Goal: Task Accomplishment & Management: Complete application form

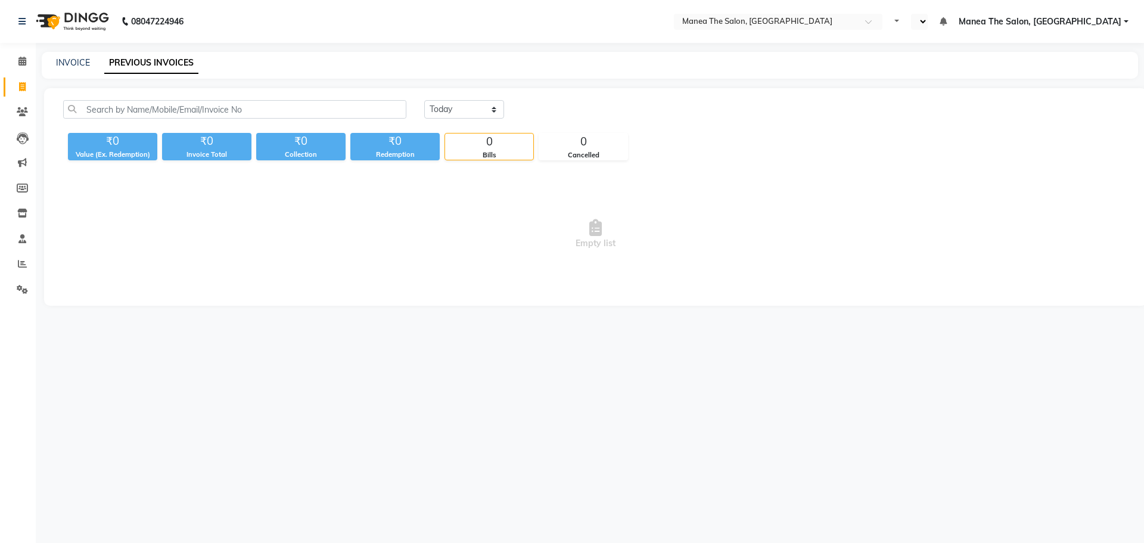
select select "en"
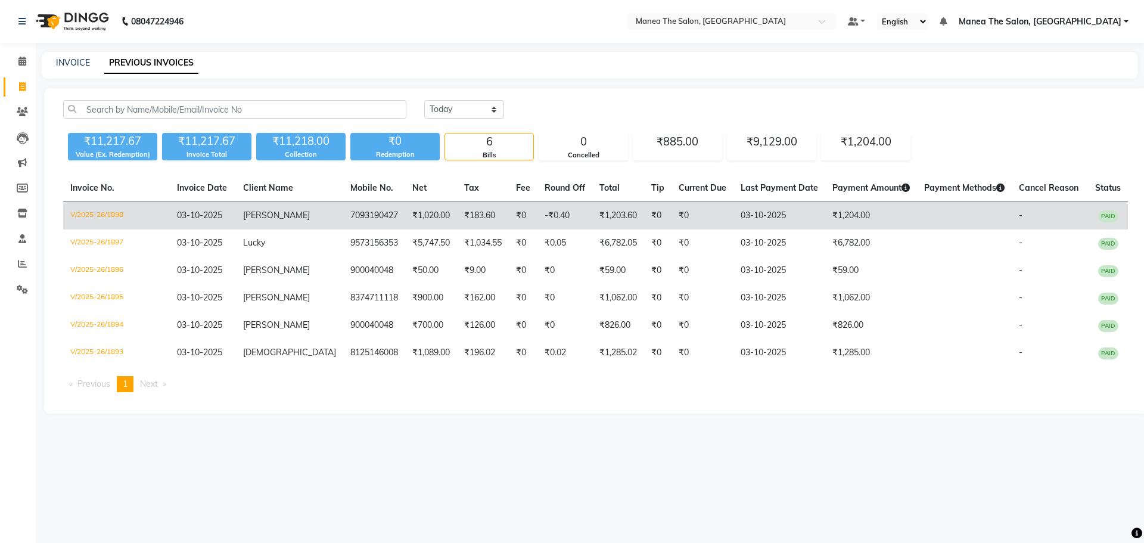
click at [858, 207] on td "₹1,204.00" at bounding box center [871, 216] width 92 height 28
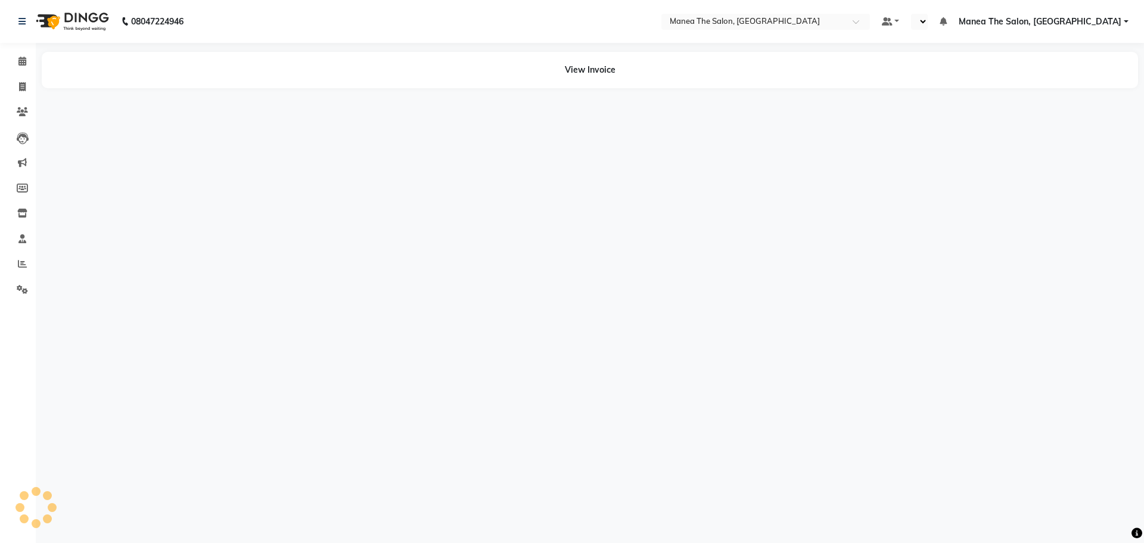
select select "en"
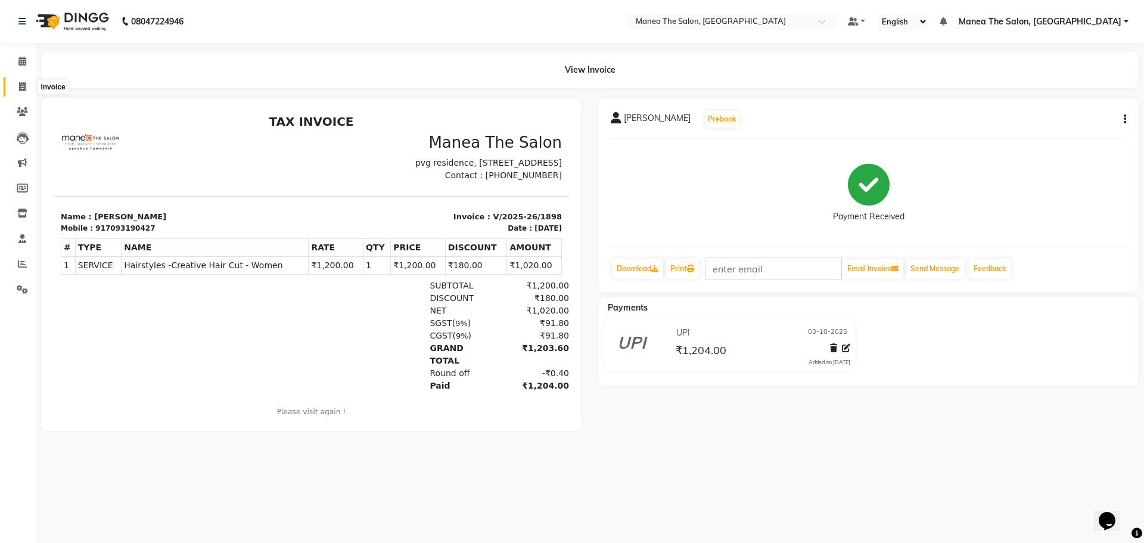
drag, startPoint x: 21, startPoint y: 83, endPoint x: 38, endPoint y: 88, distance: 17.3
click at [21, 83] on icon at bounding box center [22, 86] width 7 height 9
select select "service"
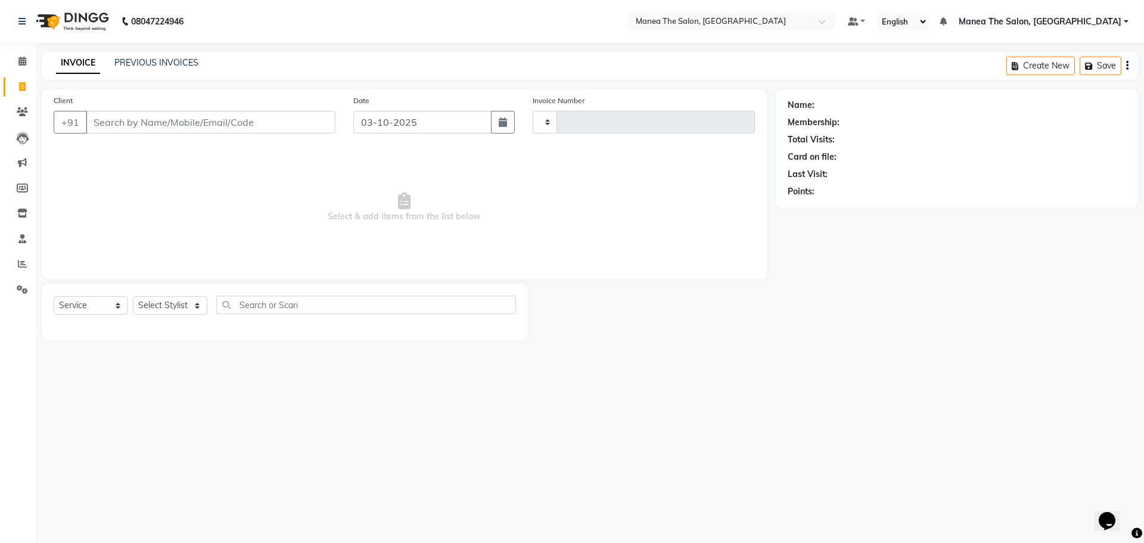
type input "1899"
select select "7820"
click at [169, 66] on link "PREVIOUS INVOICES" at bounding box center [156, 62] width 84 height 11
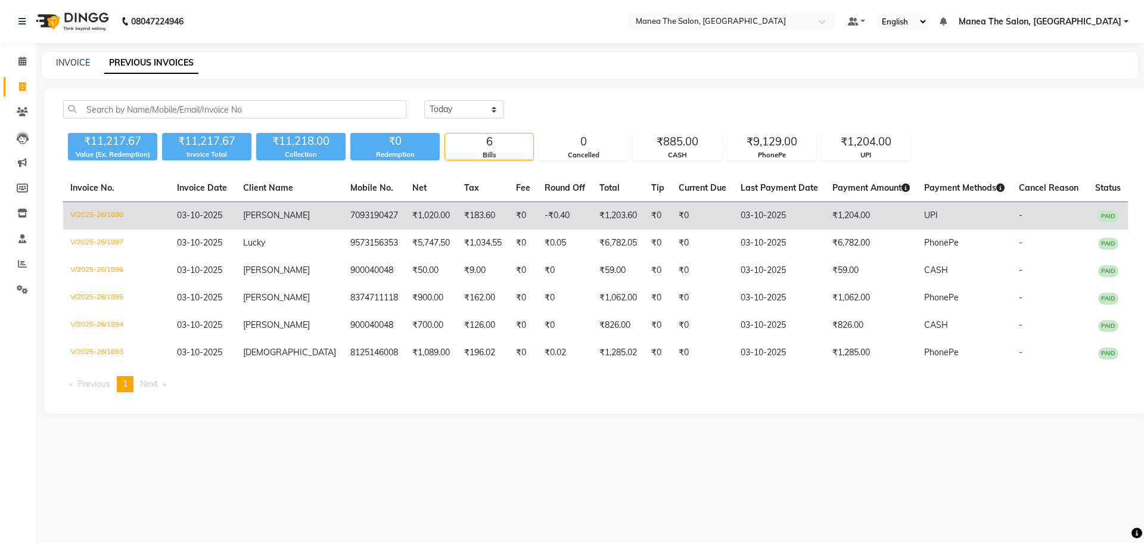
click at [834, 216] on td "₹1,204.00" at bounding box center [871, 216] width 92 height 28
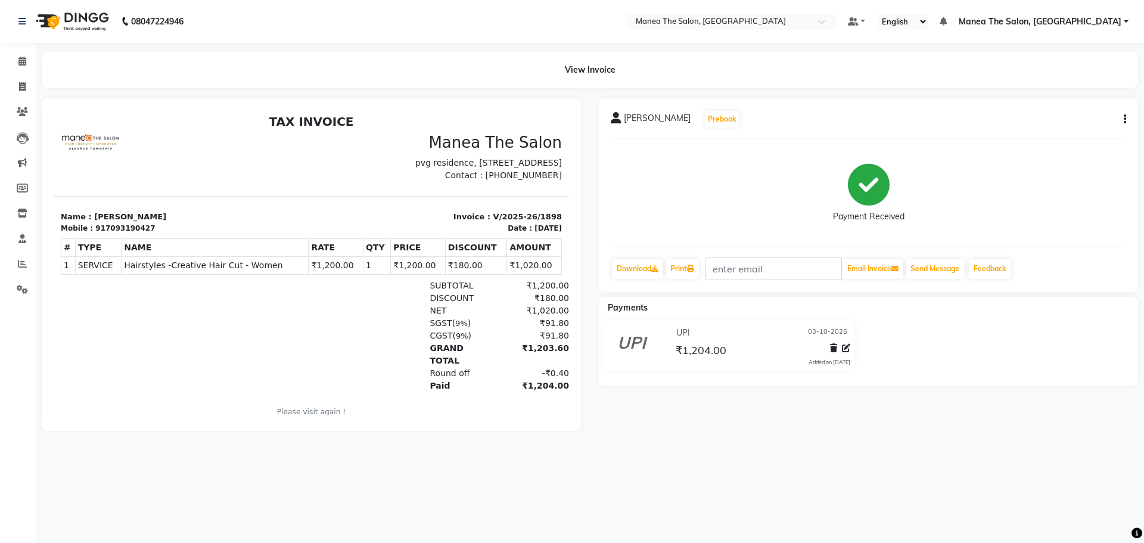
click at [1125, 117] on div "sangeeta Prebook Payment Received Download Print Email Invoice Send Message Fee…" at bounding box center [868, 195] width 539 height 194
click at [1115, 120] on div "sangeeta Prebook" at bounding box center [867, 119] width 515 height 19
click at [1120, 120] on button "button" at bounding box center [1121, 119] width 7 height 13
click at [1047, 139] on div "Edit Invoice" at bounding box center [1065, 134] width 82 height 15
select select "service"
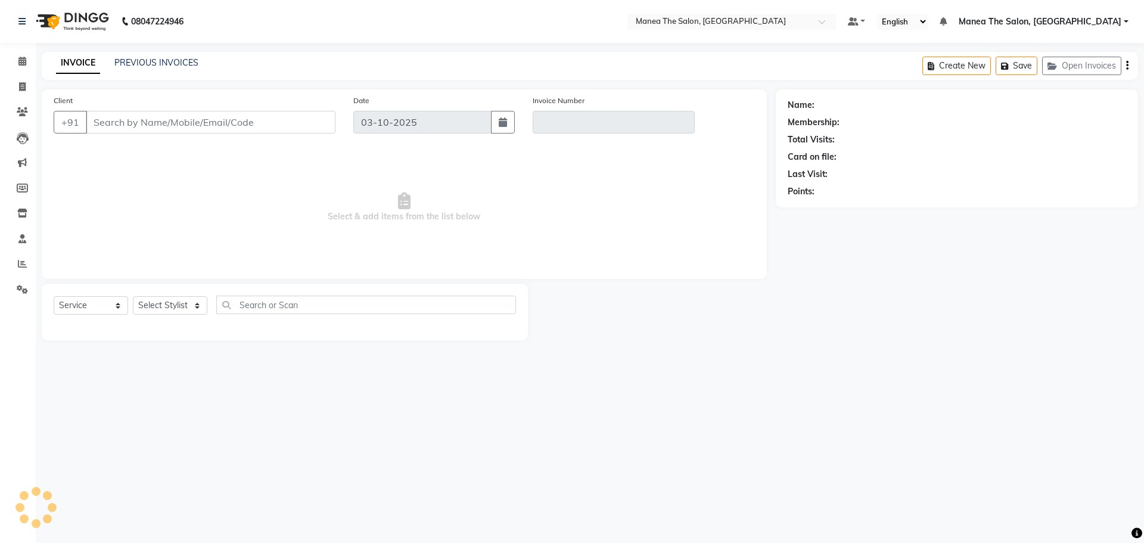
type input "7093190427"
type input "V/2025-26/1898"
select select "select"
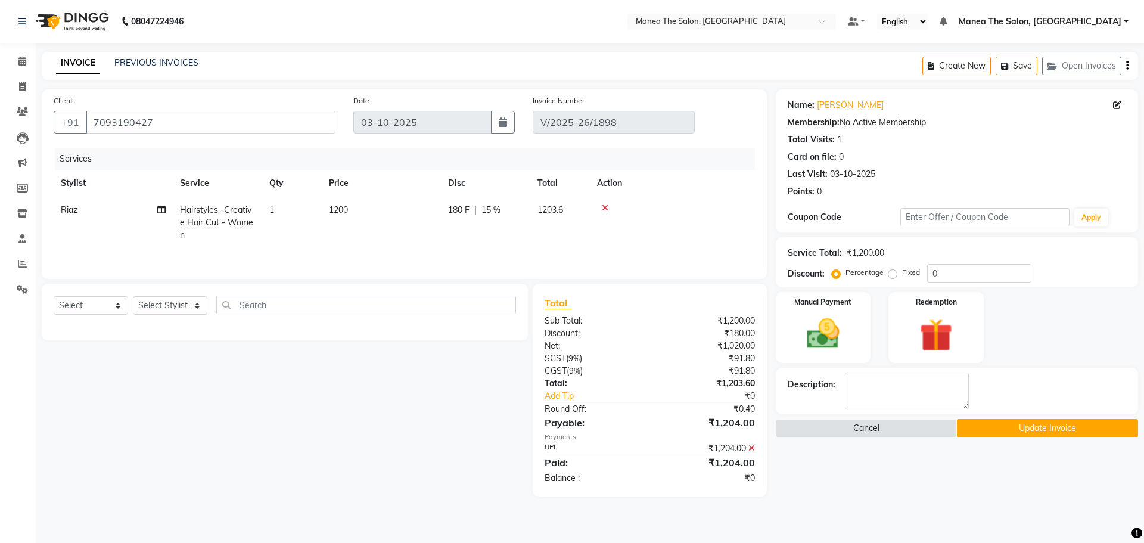
click at [753, 445] on icon at bounding box center [751, 448] width 7 height 8
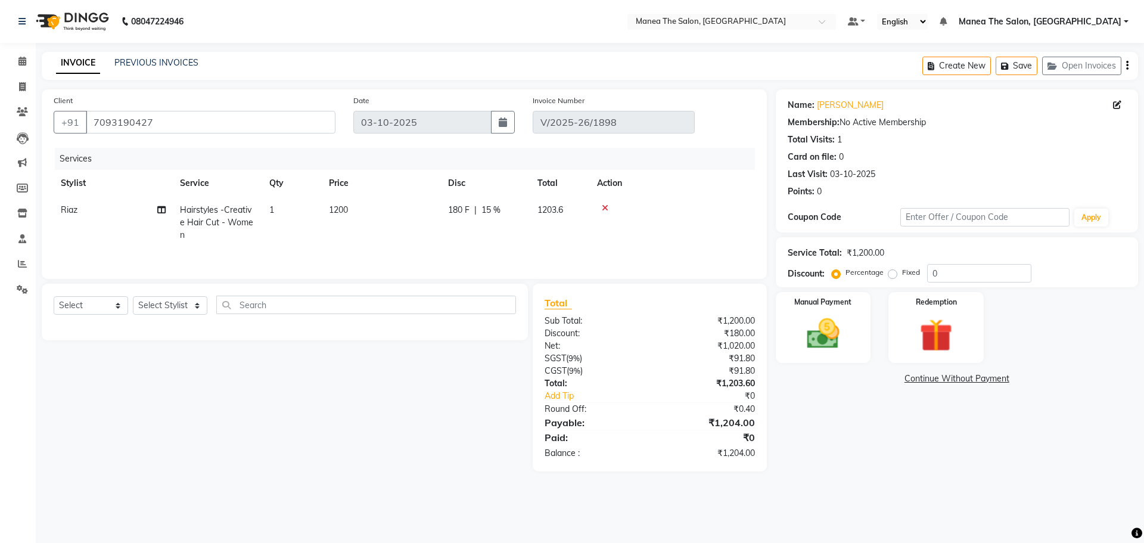
click at [902, 275] on label "Fixed" at bounding box center [911, 272] width 18 height 11
click at [890, 275] on input "Fixed" at bounding box center [894, 272] width 8 height 8
radio input "true"
click at [948, 276] on input "0" at bounding box center [979, 273] width 104 height 18
type input "216"
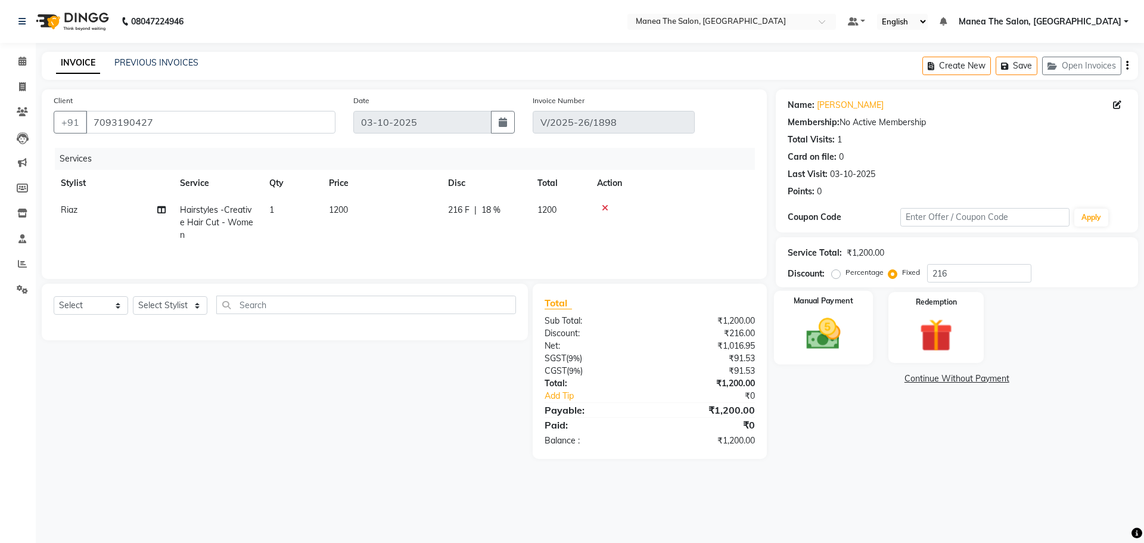
click at [800, 324] on img at bounding box center [822, 333] width 55 height 39
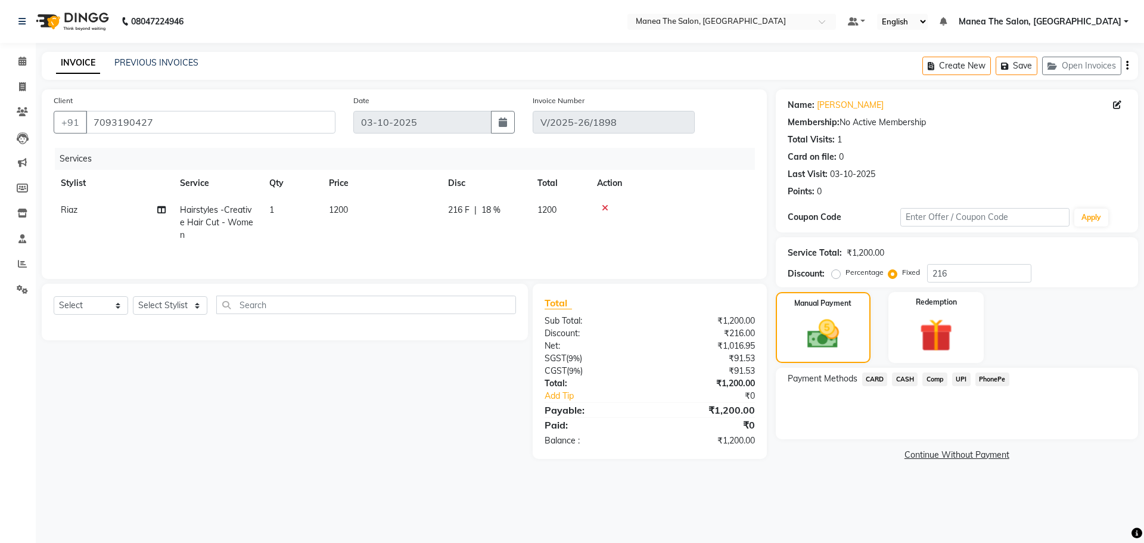
click at [992, 375] on span "PhonePe" at bounding box center [992, 379] width 34 height 14
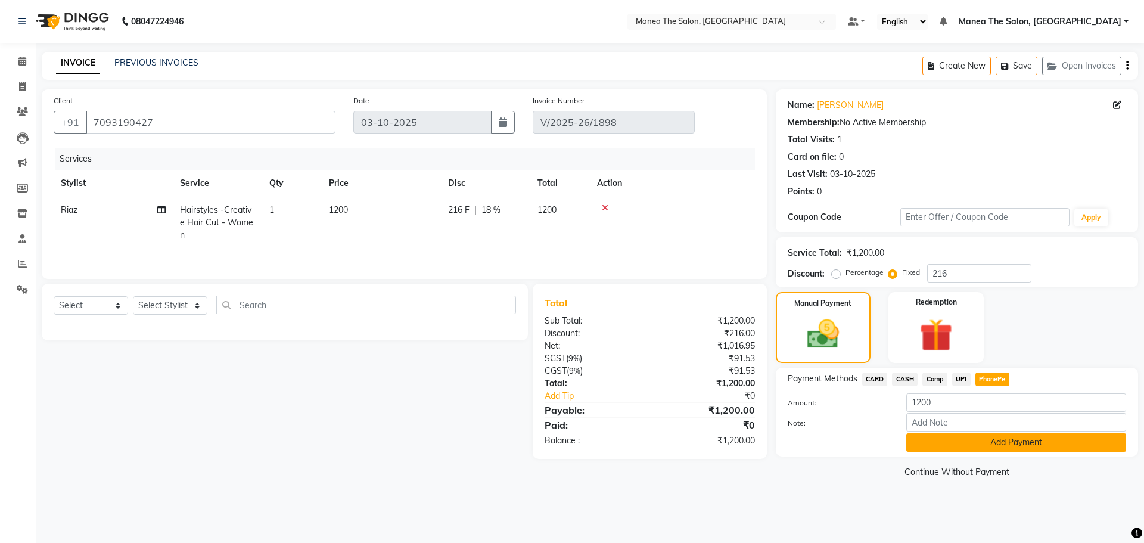
click at [993, 446] on button "Add Payment" at bounding box center [1016, 442] width 220 height 18
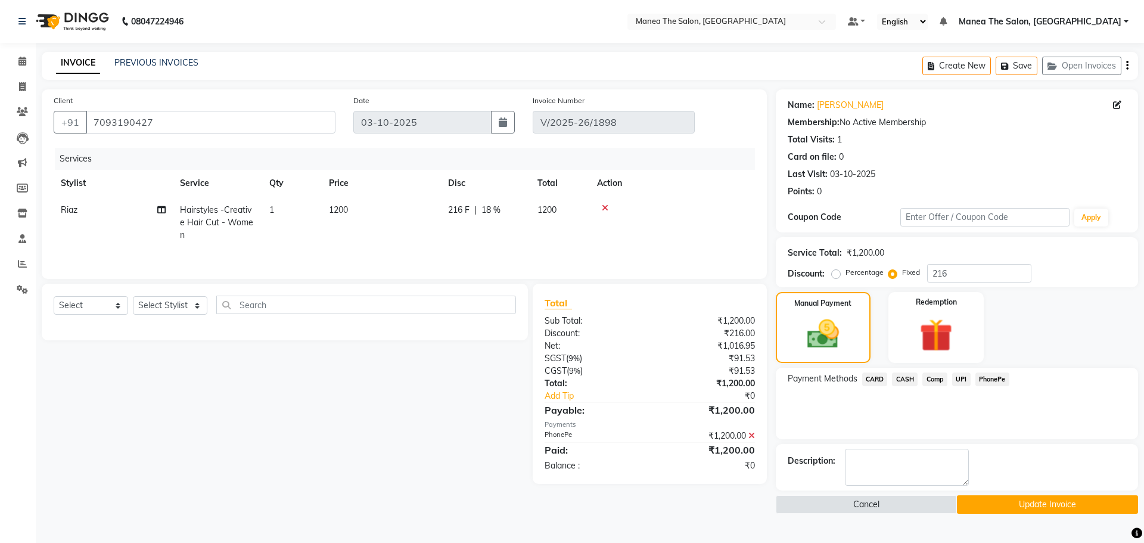
click at [973, 495] on button "Update Invoice" at bounding box center [1046, 504] width 181 height 18
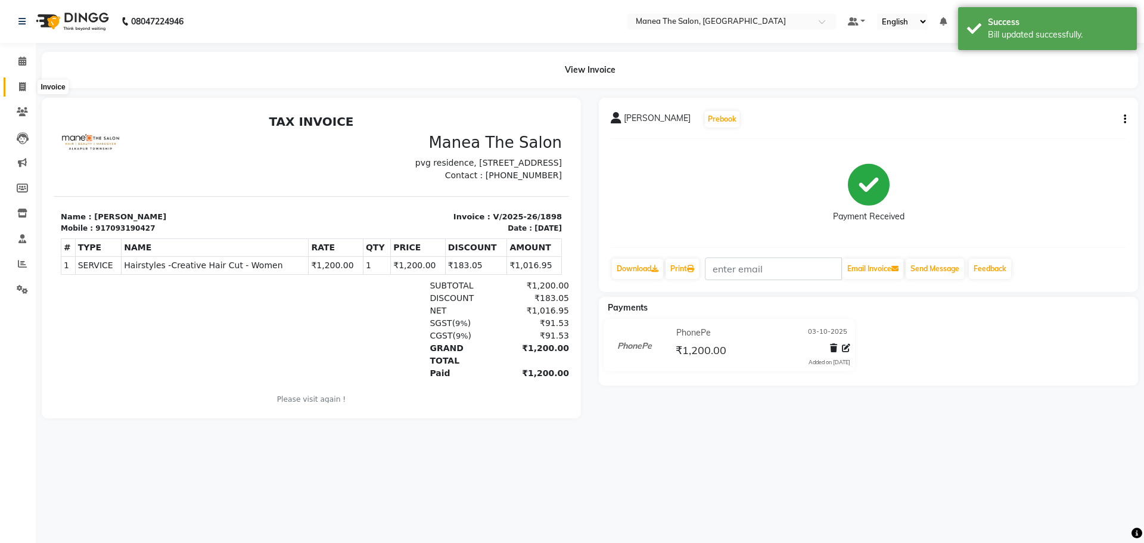
drag, startPoint x: 19, startPoint y: 91, endPoint x: 49, endPoint y: 91, distance: 29.8
click at [18, 91] on span at bounding box center [22, 87] width 21 height 14
select select "service"
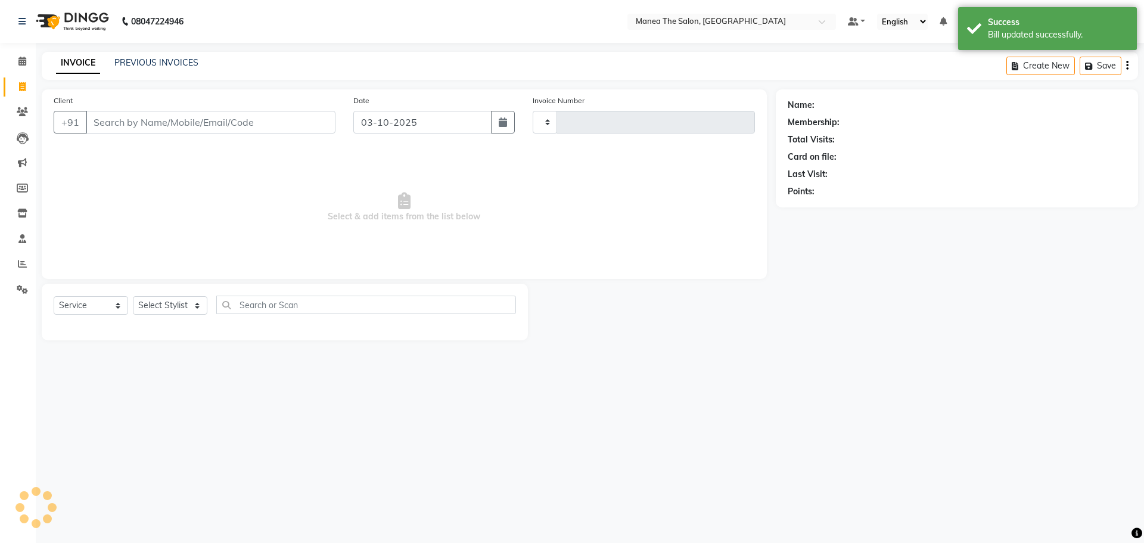
type input "1899"
select select "7820"
click at [153, 55] on div "INVOICE PREVIOUS INVOICES Create New Save Open Invoices" at bounding box center [590, 66] width 1096 height 28
click at [157, 60] on link "PREVIOUS INVOICES" at bounding box center [156, 62] width 84 height 11
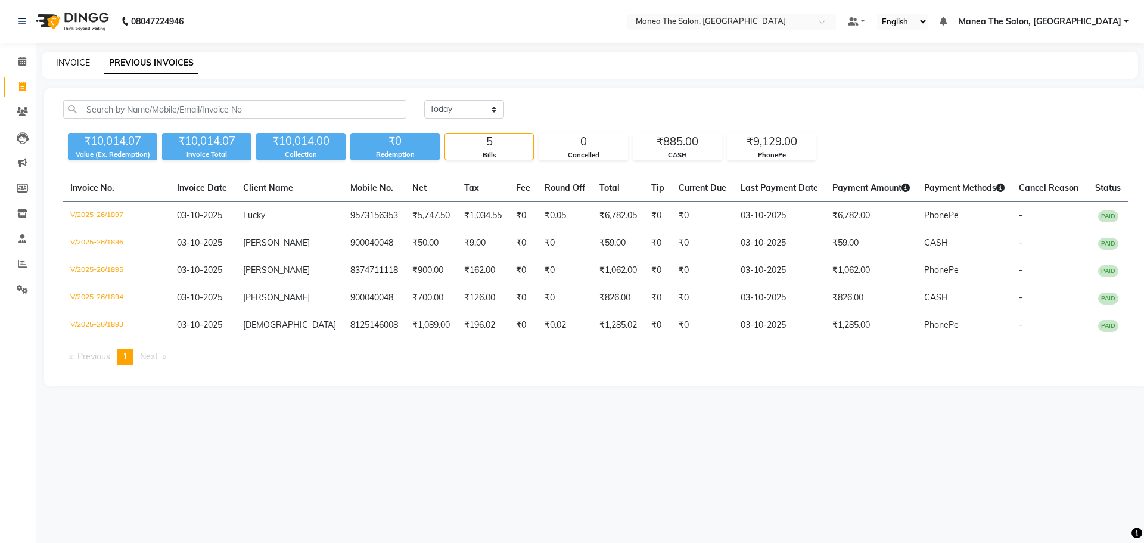
drag, startPoint x: 0, startPoint y: 0, endPoint x: 66, endPoint y: 60, distance: 89.0
click at [66, 60] on link "INVOICE" at bounding box center [73, 62] width 34 height 11
select select "7820"
select select "service"
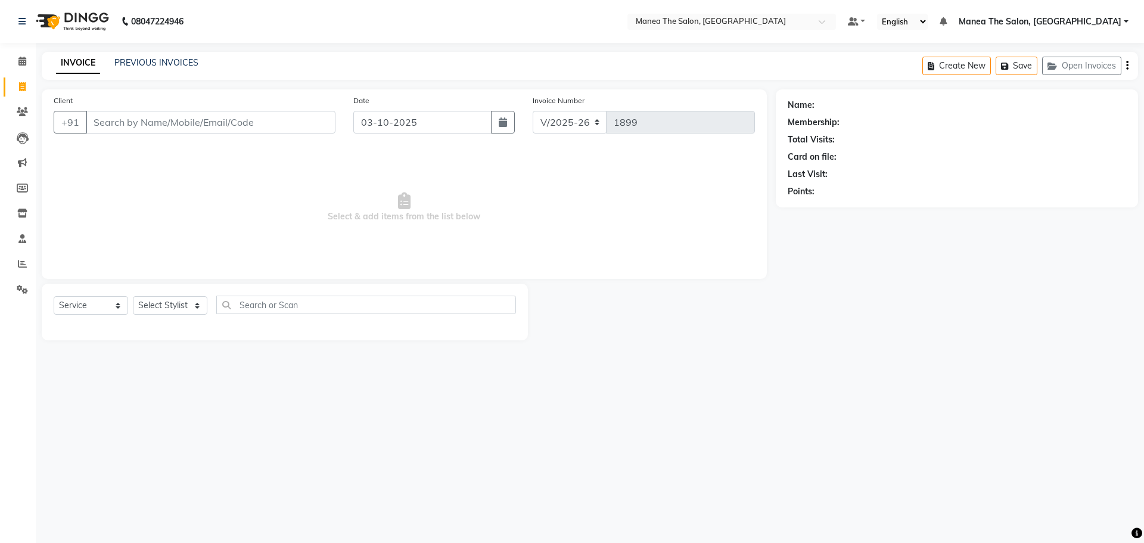
click at [170, 290] on div "Select Service Product Membership Package Voucher Prepaid Gift Card Select Styl…" at bounding box center [285, 311] width 486 height 57
click at [178, 310] on select "Select Stylist [PERSON_NAME] [PERSON_NAME] Rubika [PERSON_NAME] [PERSON_NAME]" at bounding box center [170, 305] width 74 height 18
select select "69986"
click at [133, 296] on select "Select Stylist [PERSON_NAME] [PERSON_NAME] Rubika [PERSON_NAME] [PERSON_NAME]" at bounding box center [170, 305] width 74 height 18
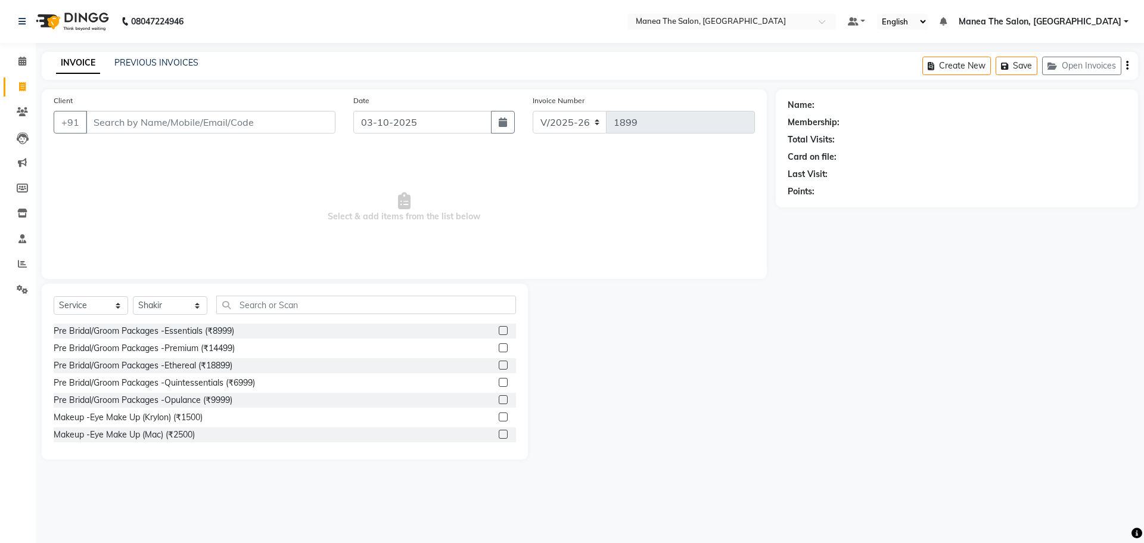
click at [341, 294] on div "Select Service Product Membership Package Voucher Prepaid Gift Card Select Styl…" at bounding box center [285, 371] width 486 height 176
click at [342, 297] on input "text" at bounding box center [366, 304] width 300 height 18
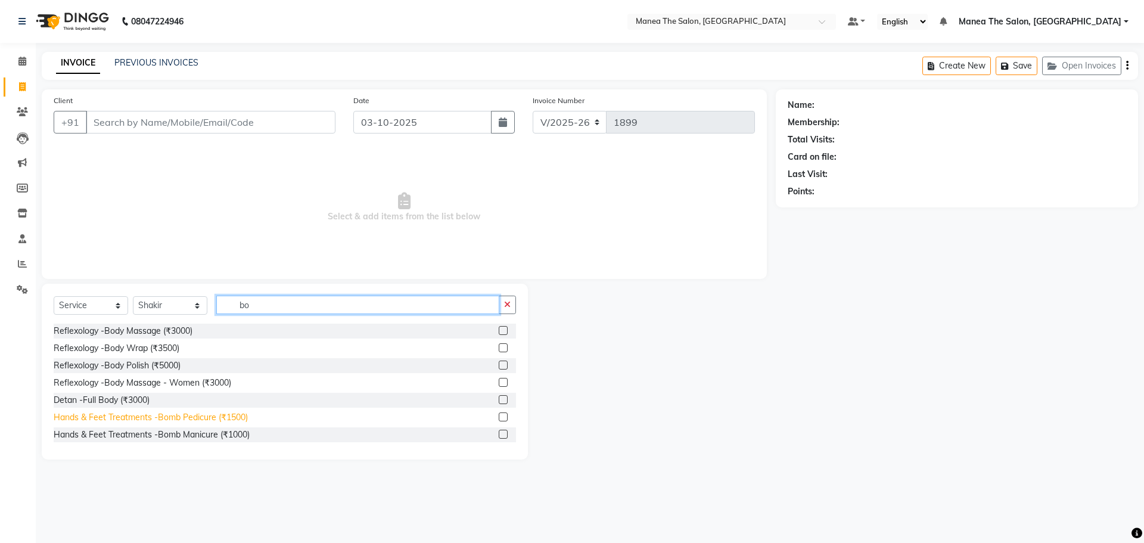
type input "bo"
click at [194, 415] on div "Hands & Feet Treatments -Bomb Pedicure (₹1500)" at bounding box center [151, 417] width 194 height 13
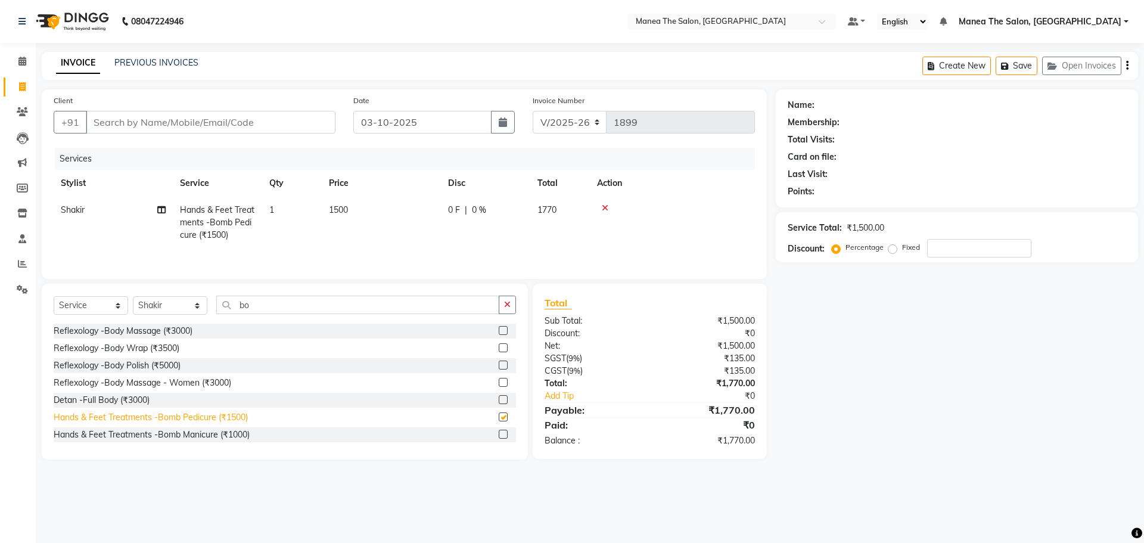
checkbox input "false"
click at [189, 305] on select "Select Stylist [PERSON_NAME] [PERSON_NAME] Rubika [PERSON_NAME] [PERSON_NAME]" at bounding box center [170, 305] width 74 height 18
click at [133, 296] on select "Select Stylist [PERSON_NAME] [PERSON_NAME] Rubika [PERSON_NAME] [PERSON_NAME]" at bounding box center [170, 305] width 74 height 18
drag, startPoint x: 281, startPoint y: 306, endPoint x: 207, endPoint y: 304, distance: 73.9
click at [210, 305] on div "Select Service Product Membership Package Voucher Prepaid Gift Card Select Styl…" at bounding box center [285, 309] width 462 height 28
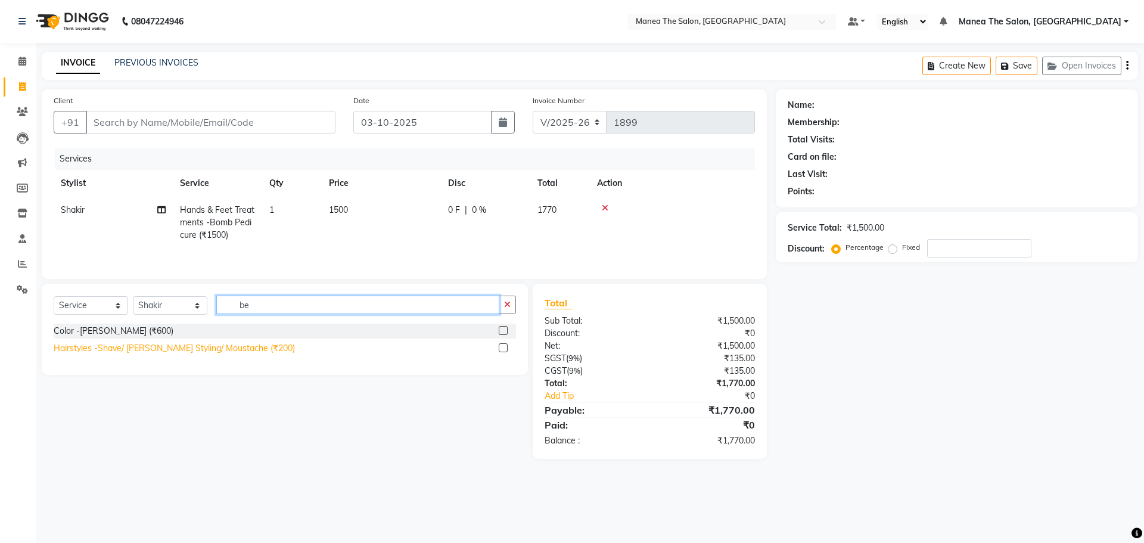
type input "be"
click at [229, 349] on div "Hairstyles -Shave/ Beard Styling/ Moustache (₹200)" at bounding box center [174, 348] width 241 height 13
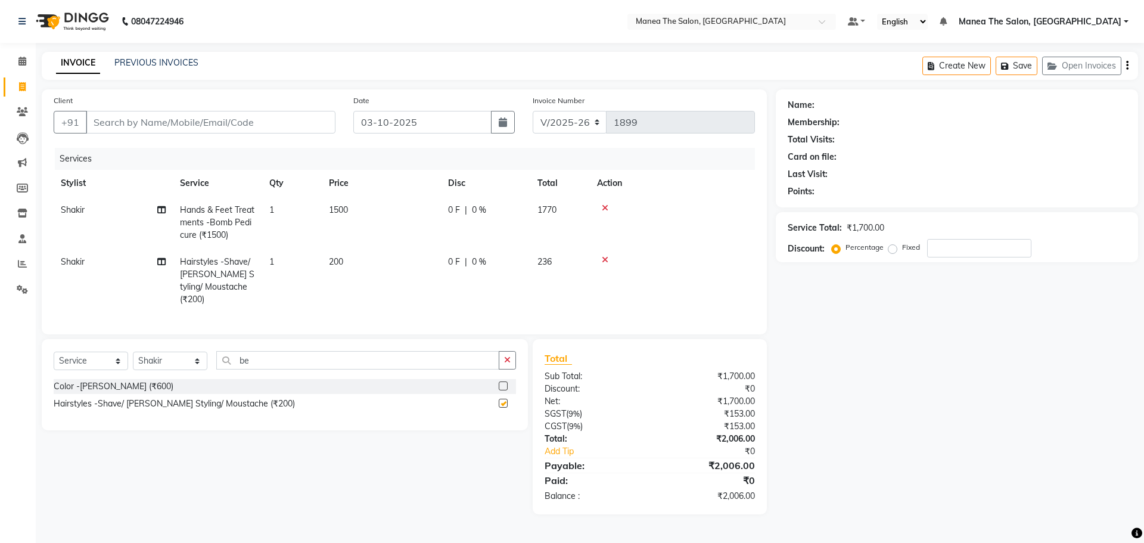
checkbox input "false"
drag, startPoint x: 264, startPoint y: 356, endPoint x: 221, endPoint y: 358, distance: 43.5
click at [191, 356] on div "Select Service Product Membership Package Voucher Prepaid Gift Card Select Styl…" at bounding box center [285, 365] width 462 height 28
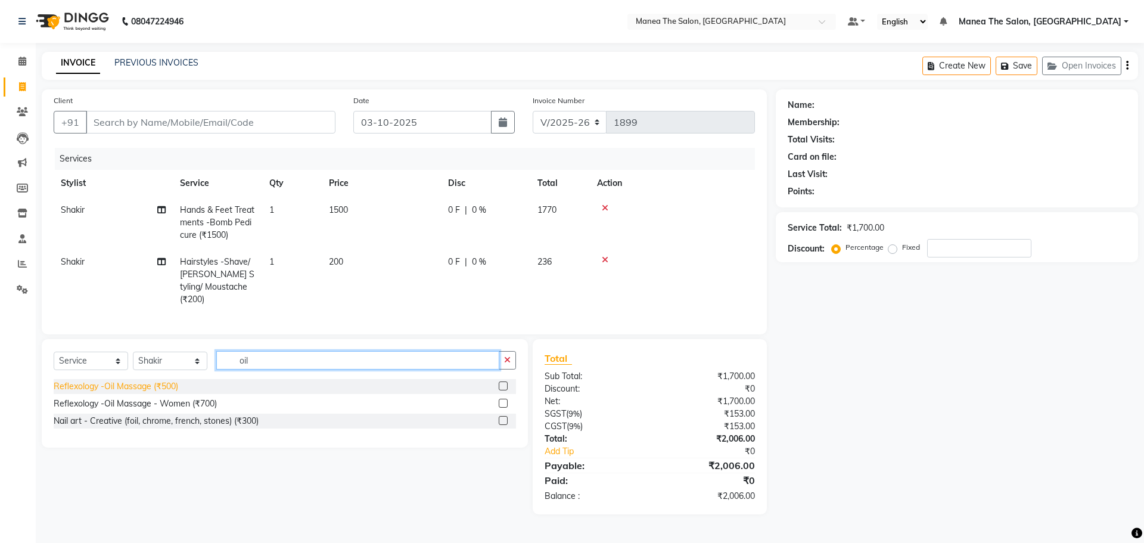
type input "oil"
click at [155, 387] on div "Reflexology -Oil Massage (₹500)" at bounding box center [116, 386] width 124 height 13
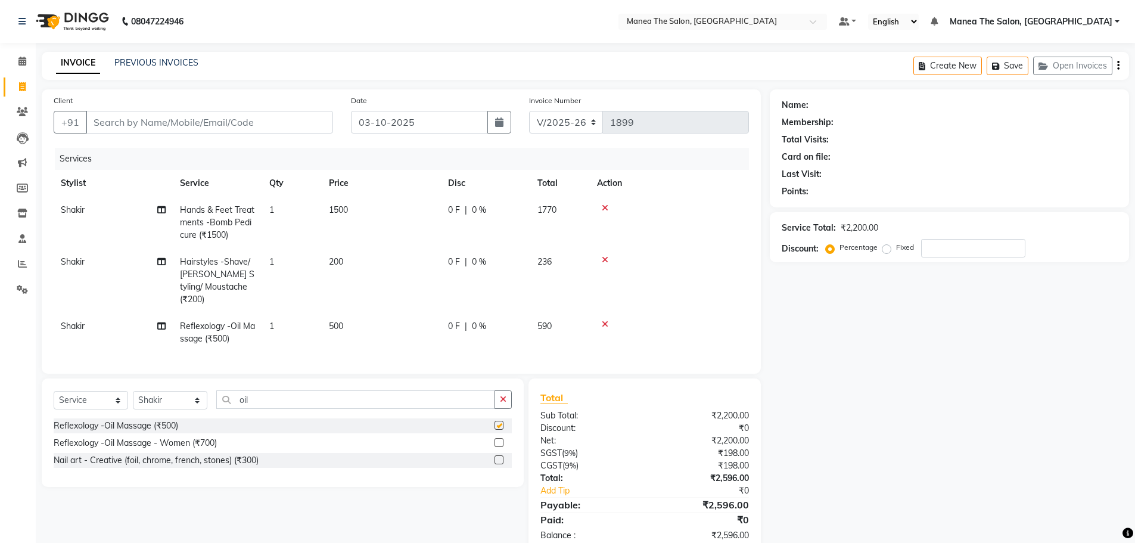
checkbox input "false"
click at [237, 125] on input "Client" at bounding box center [209, 122] width 247 height 23
type input "9"
type input "0"
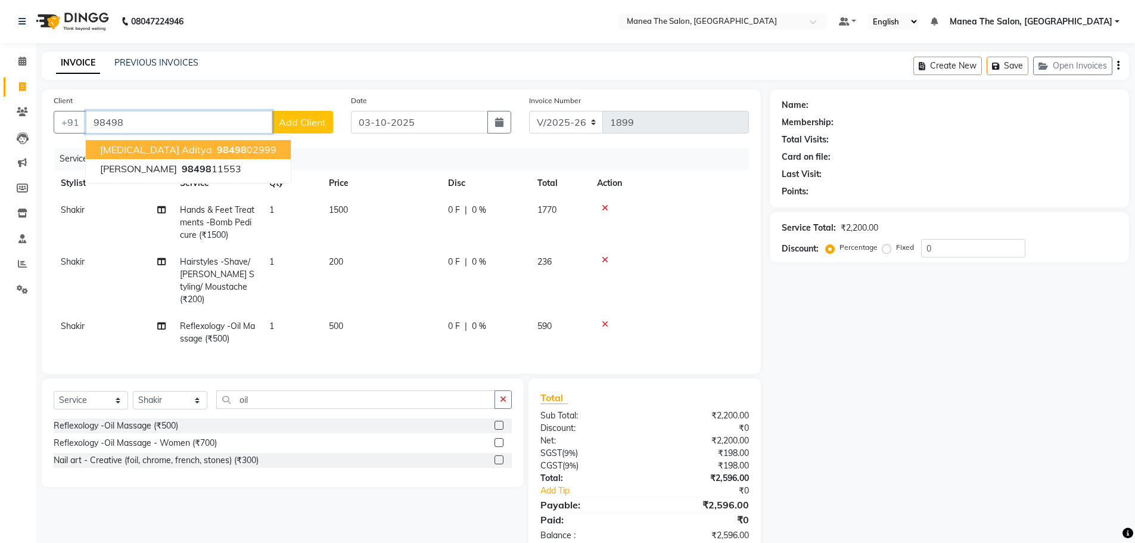
click at [214, 149] on ngb-highlight "98498 02999" at bounding box center [245, 150] width 62 height 12
type input "9849802999"
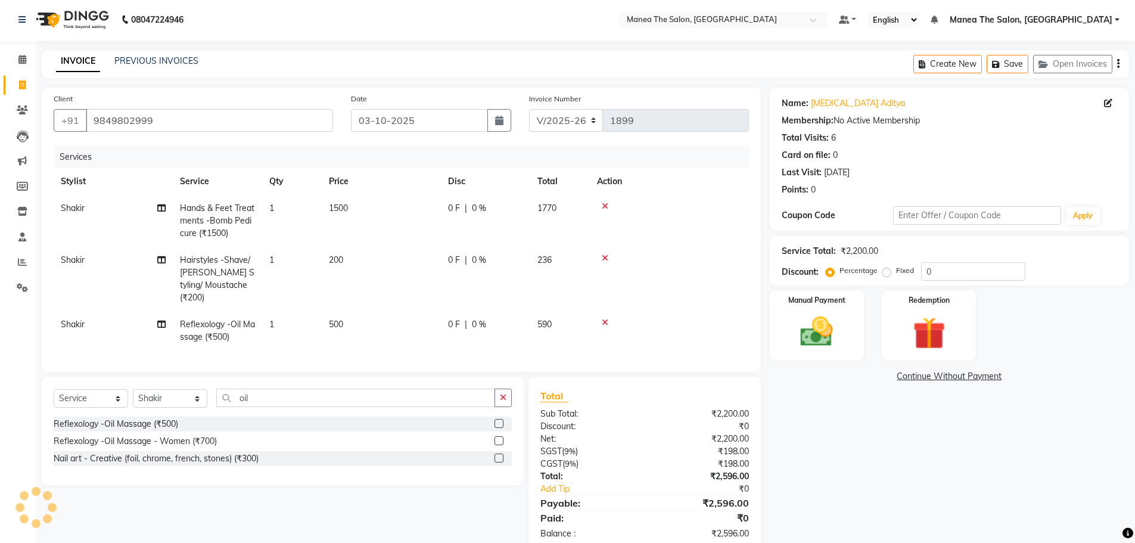
scroll to position [25, 0]
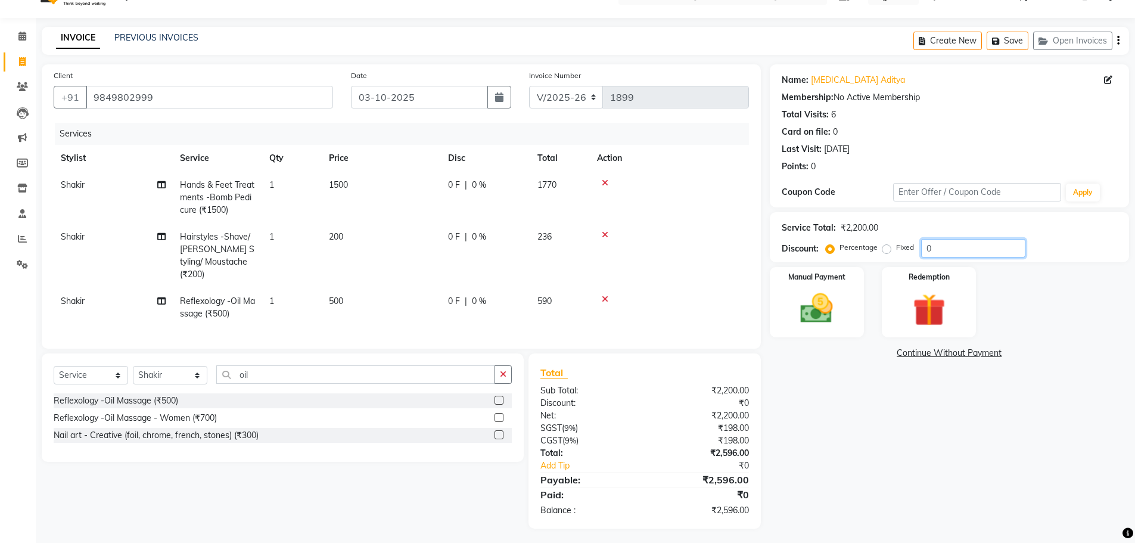
click at [963, 257] on input "0" at bounding box center [973, 248] width 104 height 18
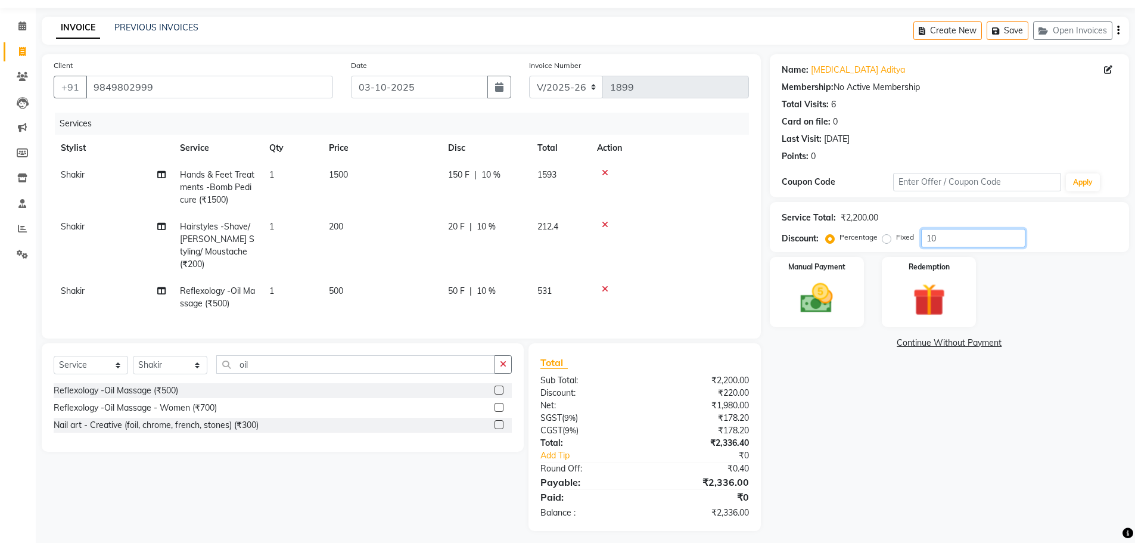
scroll to position [38, 0]
type input "1"
type input "15"
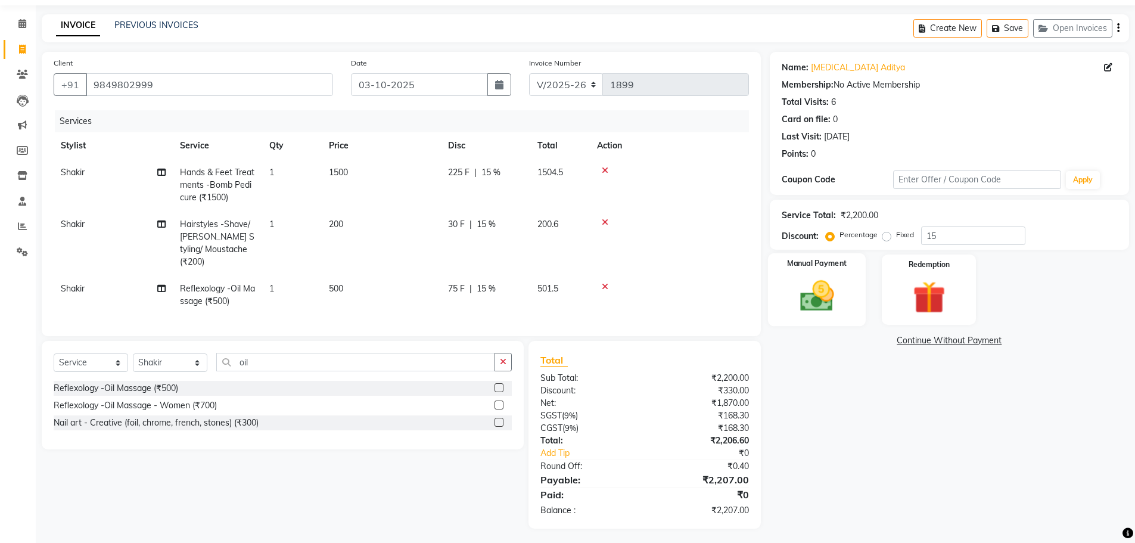
click at [818, 277] on img at bounding box center [816, 295] width 55 height 39
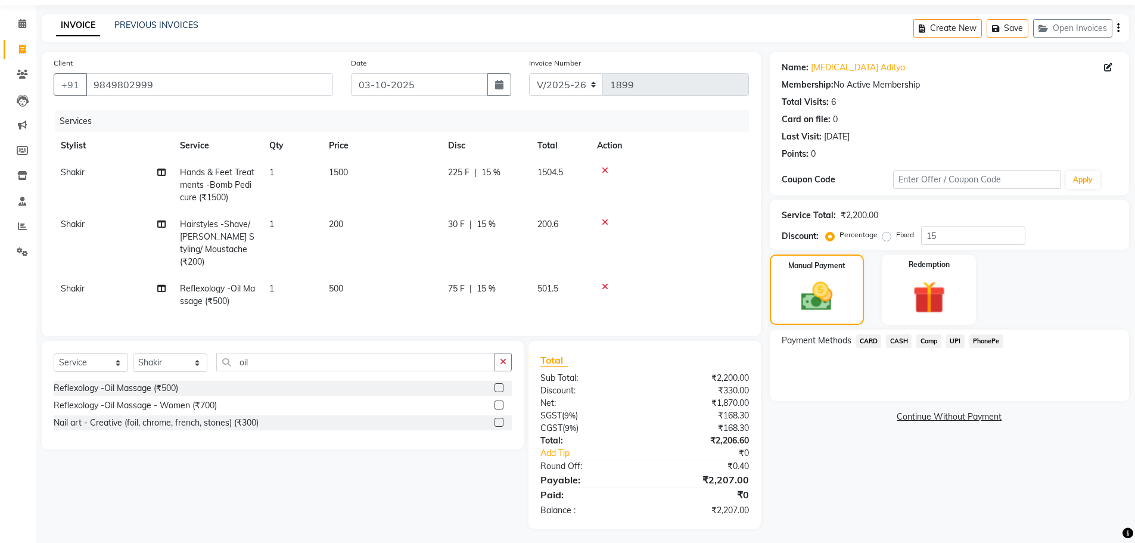
click at [981, 337] on span "PhonePe" at bounding box center [986, 341] width 34 height 14
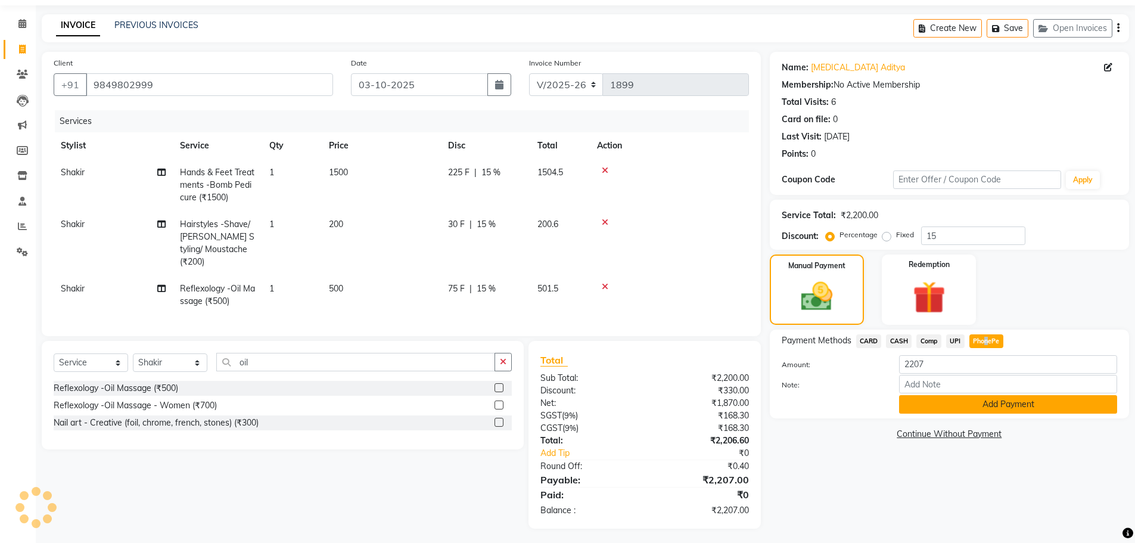
click at [973, 409] on button "Add Payment" at bounding box center [1008, 404] width 218 height 18
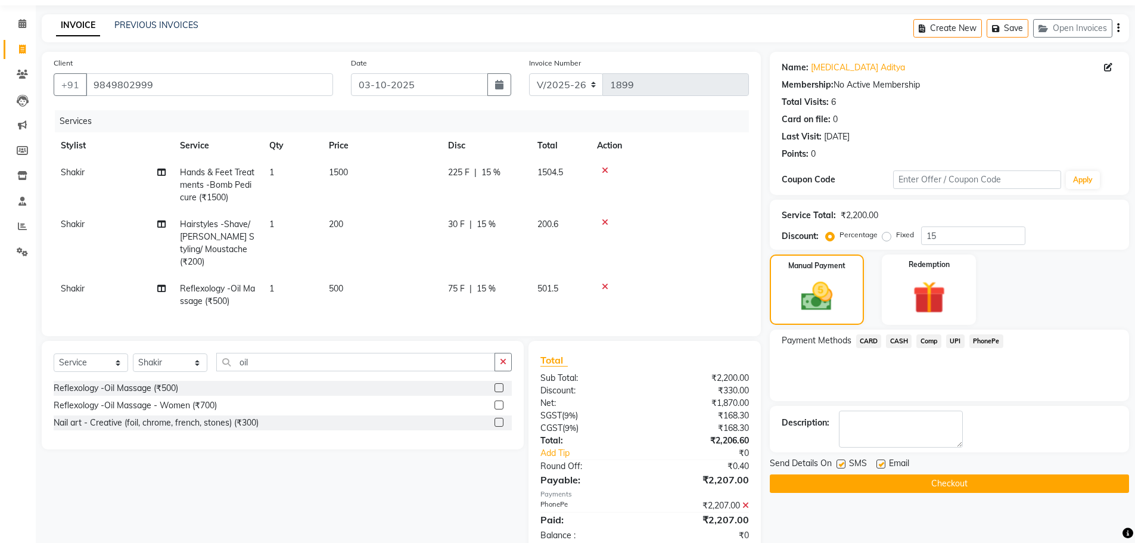
click at [877, 461] on label at bounding box center [880, 463] width 9 height 9
click at [877, 461] on input "checkbox" at bounding box center [880, 464] width 8 height 8
checkbox input "false"
click at [881, 482] on button "Checkout" at bounding box center [948, 483] width 359 height 18
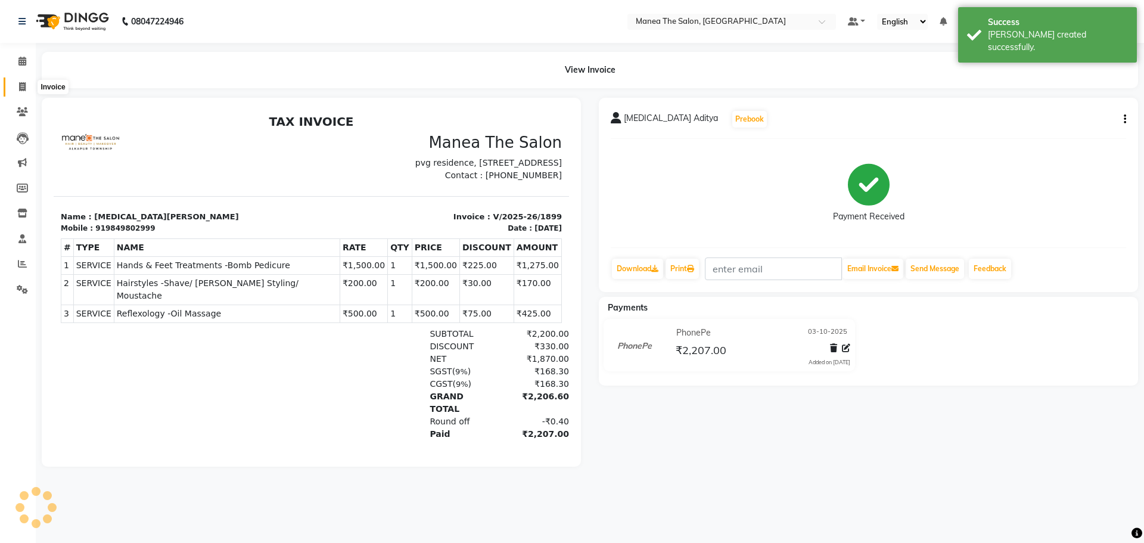
click at [18, 88] on span at bounding box center [22, 87] width 21 height 14
select select "service"
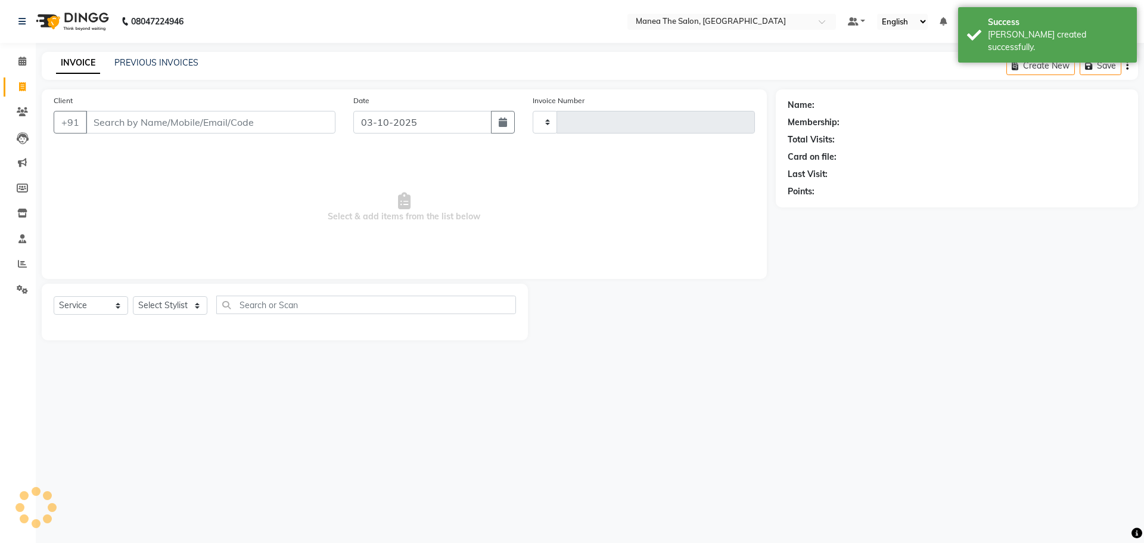
type input "1900"
select select "7820"
click at [187, 66] on link "PREVIOUS INVOICES" at bounding box center [156, 62] width 84 height 11
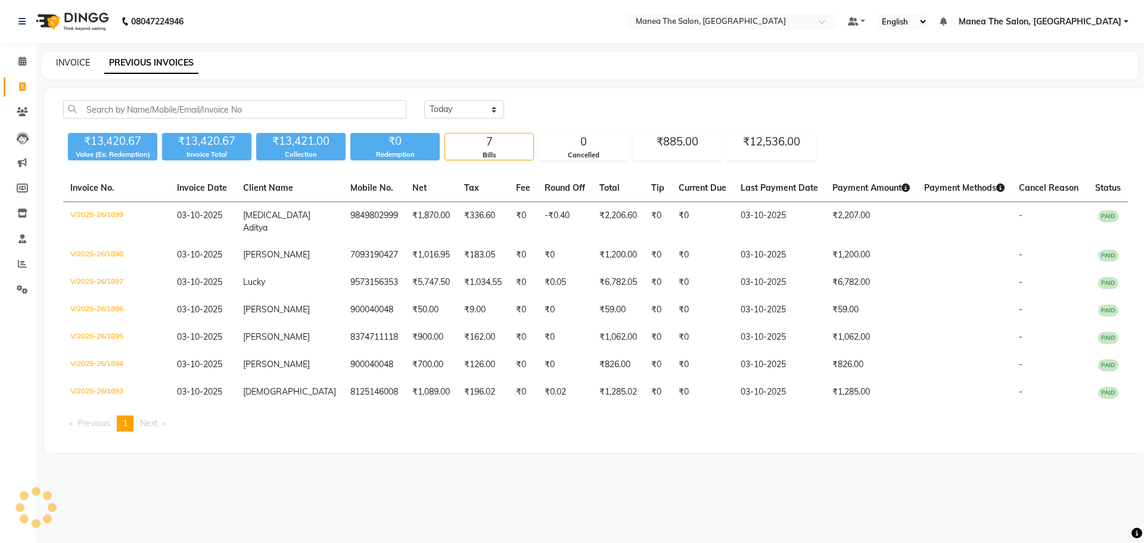
click at [82, 64] on link "INVOICE" at bounding box center [73, 62] width 34 height 11
select select "service"
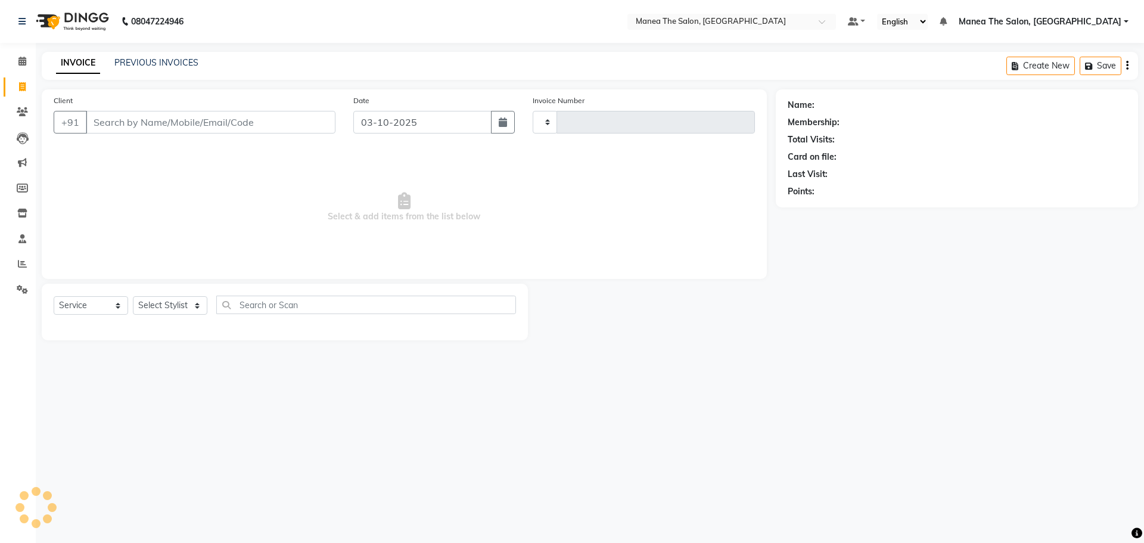
type input "1900"
select select "7820"
click at [169, 306] on select "Select Stylist [PERSON_NAME] [PERSON_NAME] Rubika [PERSON_NAME] [PERSON_NAME]" at bounding box center [170, 305] width 74 height 18
